Goal: Find contact information: Find contact information

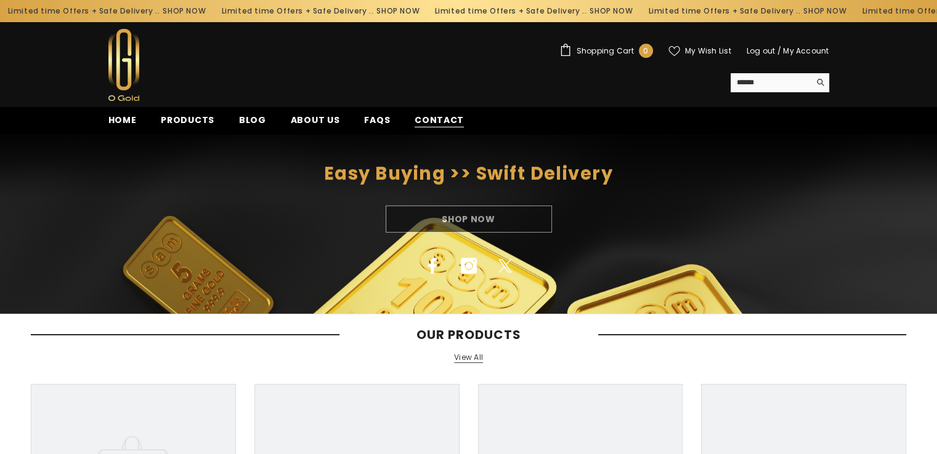
click at [443, 114] on span "Contact" at bounding box center [438, 120] width 49 height 13
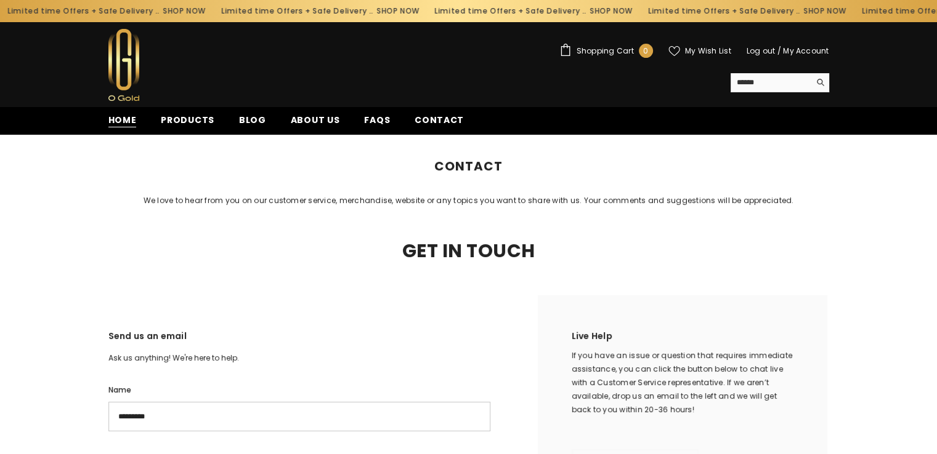
click at [123, 121] on span "Home" at bounding box center [122, 120] width 28 height 13
